Goal: Information Seeking & Learning: Learn about a topic

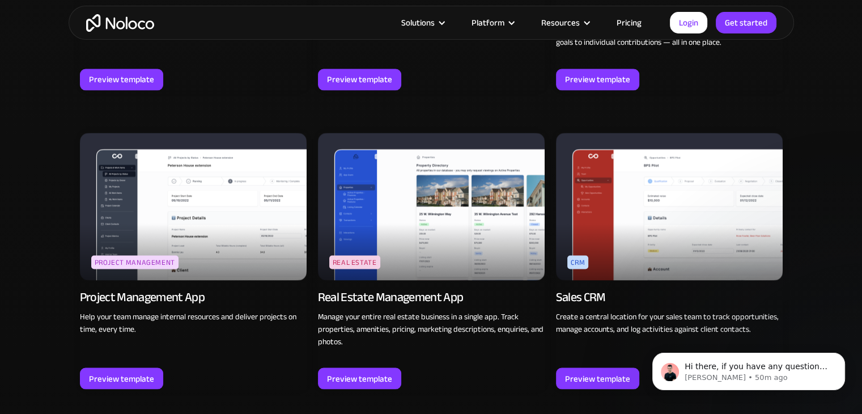
scroll to position [2079, 0]
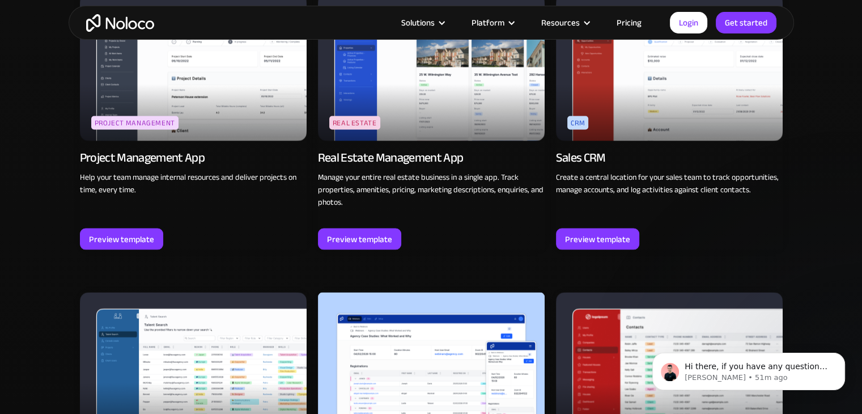
click at [803, 233] on div "Browse professional, no code app templates Explore templates for a wide range o…" at bounding box center [431, 10] width 862 height 2943
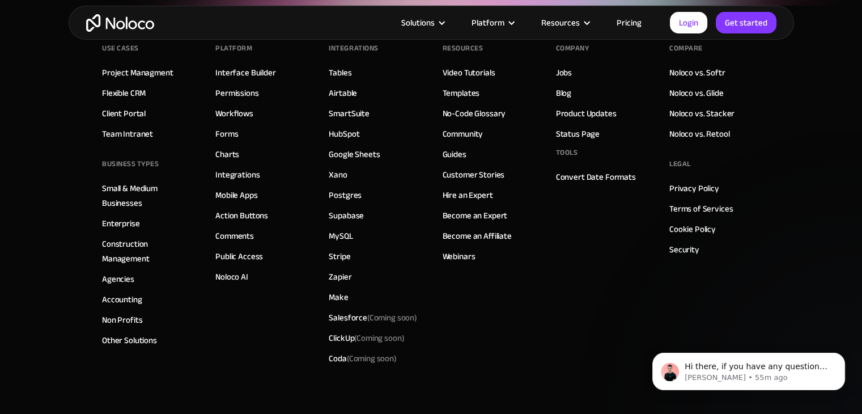
scroll to position [3997, 0]
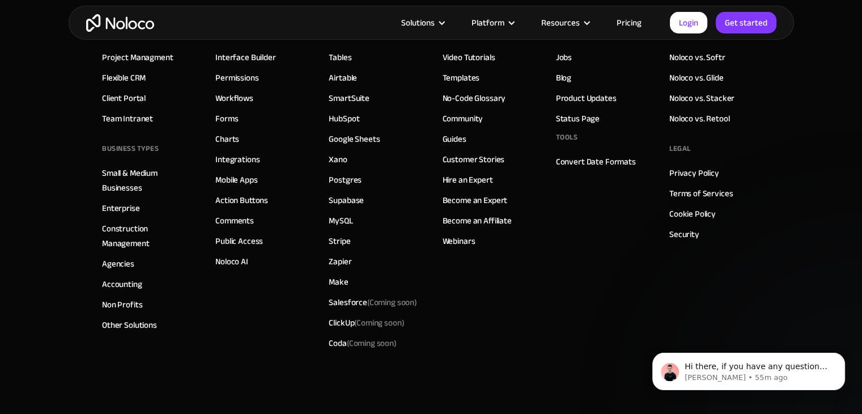
click at [635, 26] on link "Pricing" at bounding box center [629, 22] width 53 height 15
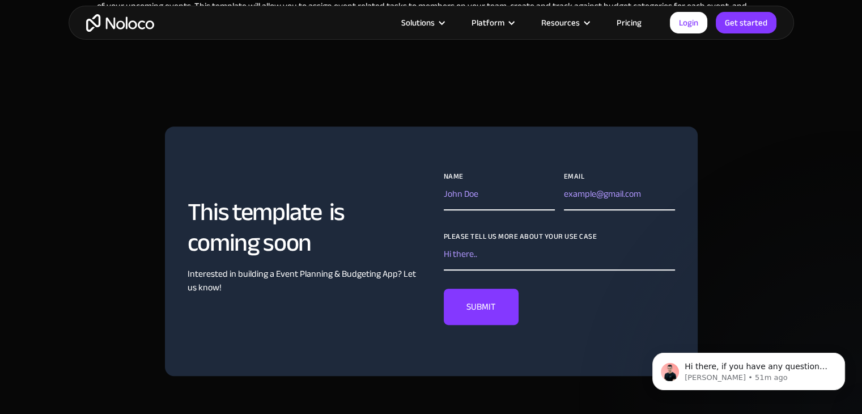
scroll to position [567, 0]
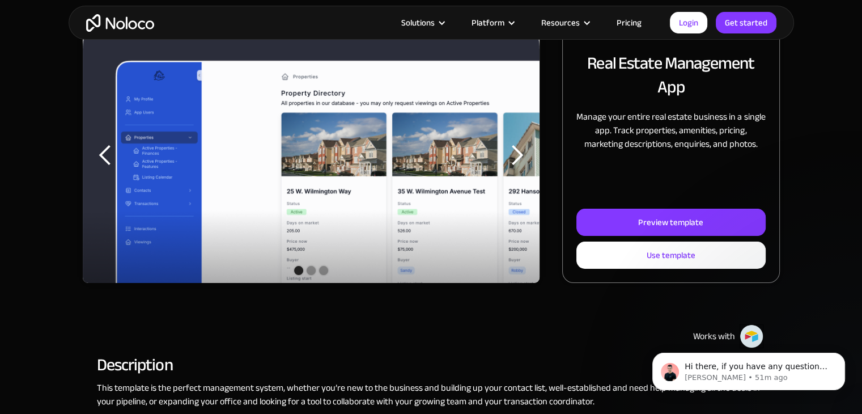
scroll to position [170, 0]
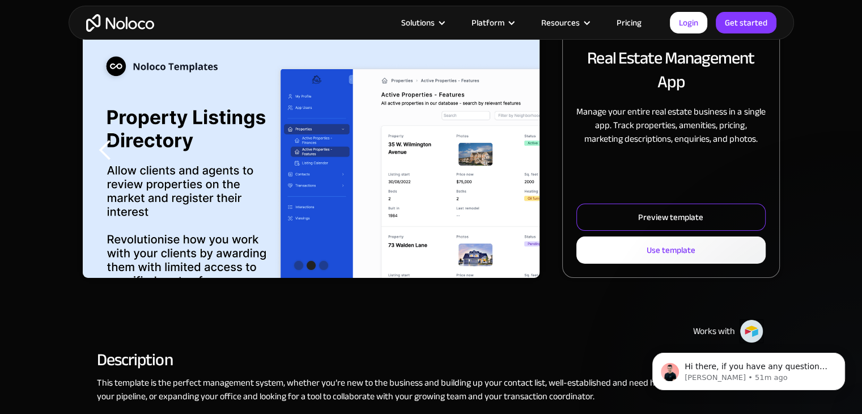
click at [737, 224] on link "Preview template" at bounding box center [670, 217] width 189 height 27
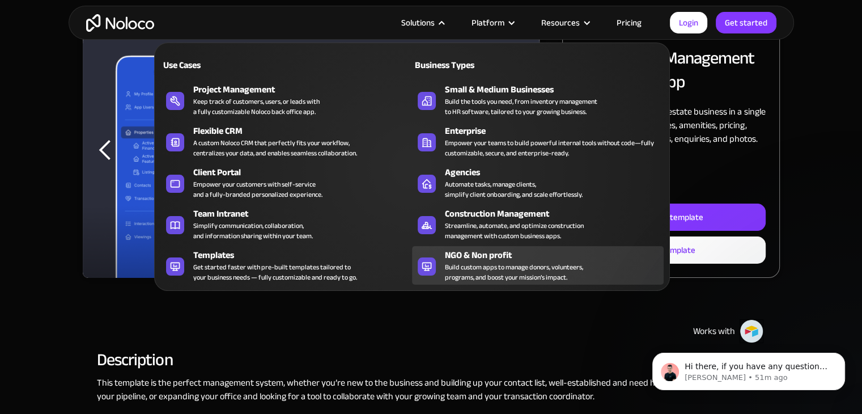
click at [483, 266] on div "Build custom apps to manage donors, volunteers, programs, and boost your missio…" at bounding box center [514, 272] width 138 height 20
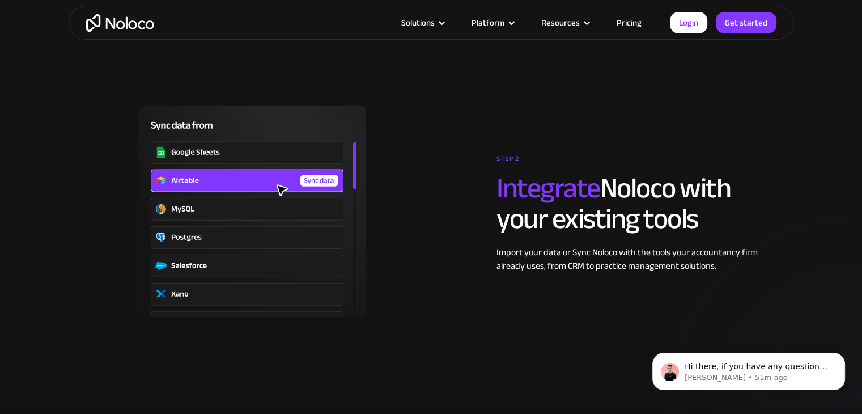
scroll to position [2154, 0]
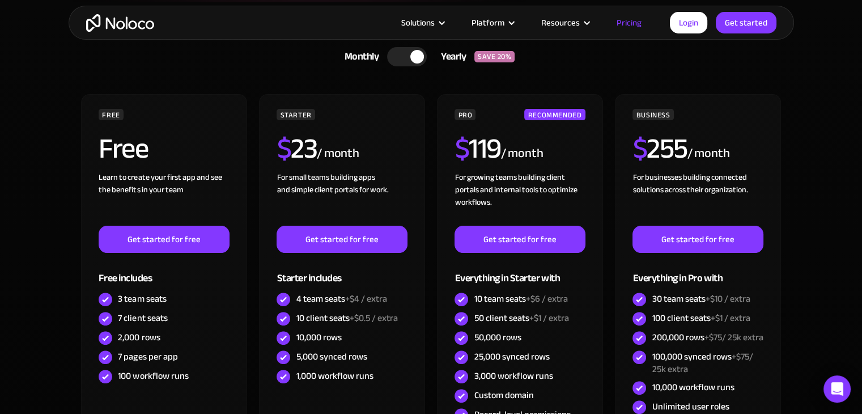
click at [404, 61] on div at bounding box center [407, 56] width 40 height 19
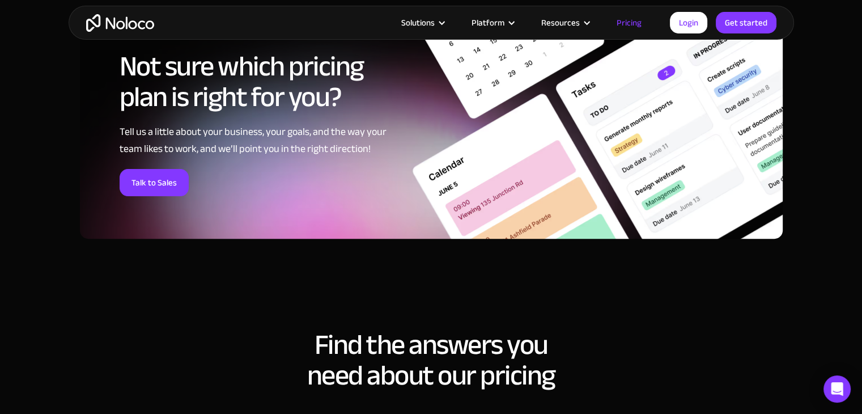
scroll to position [4495, 0]
